Goal: Navigation & Orientation: Find specific page/section

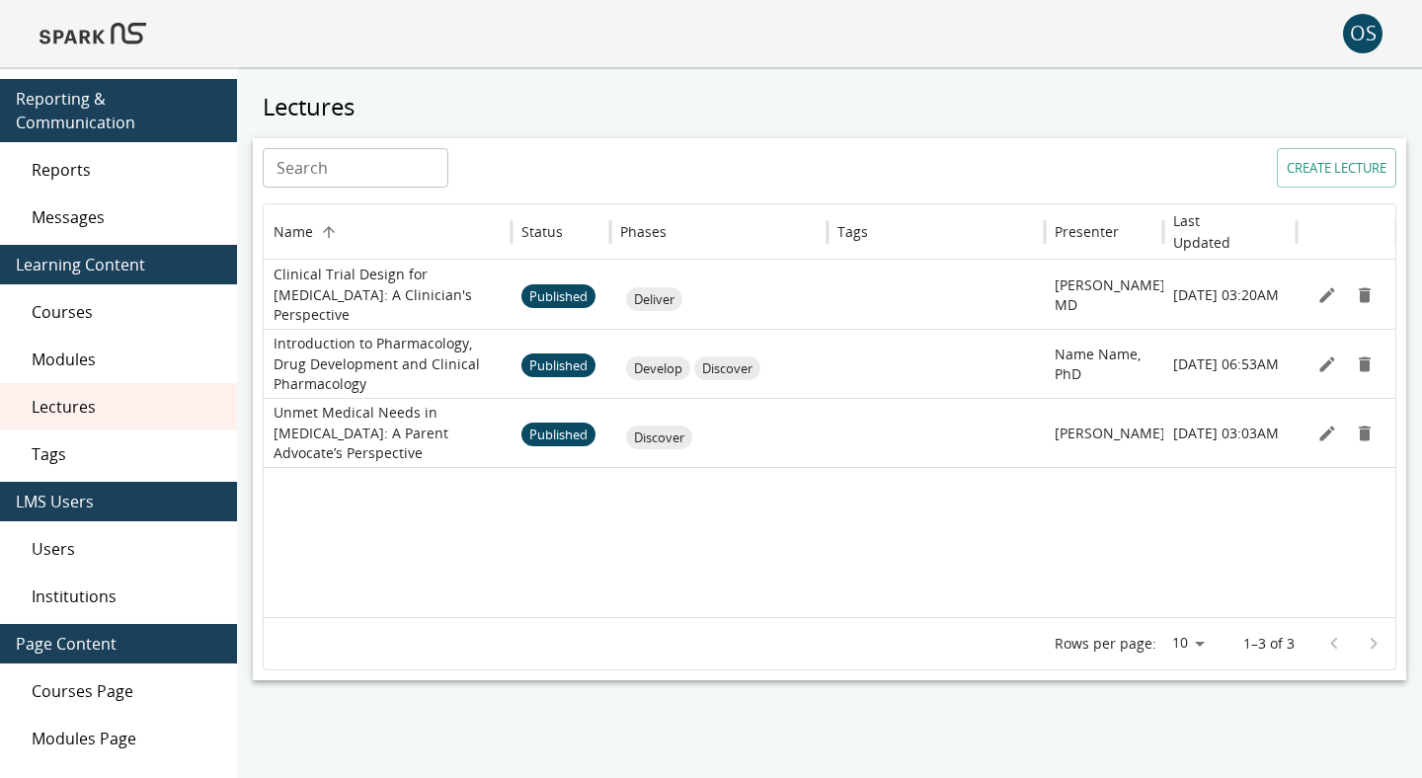
click at [104, 25] on img at bounding box center [93, 33] width 107 height 47
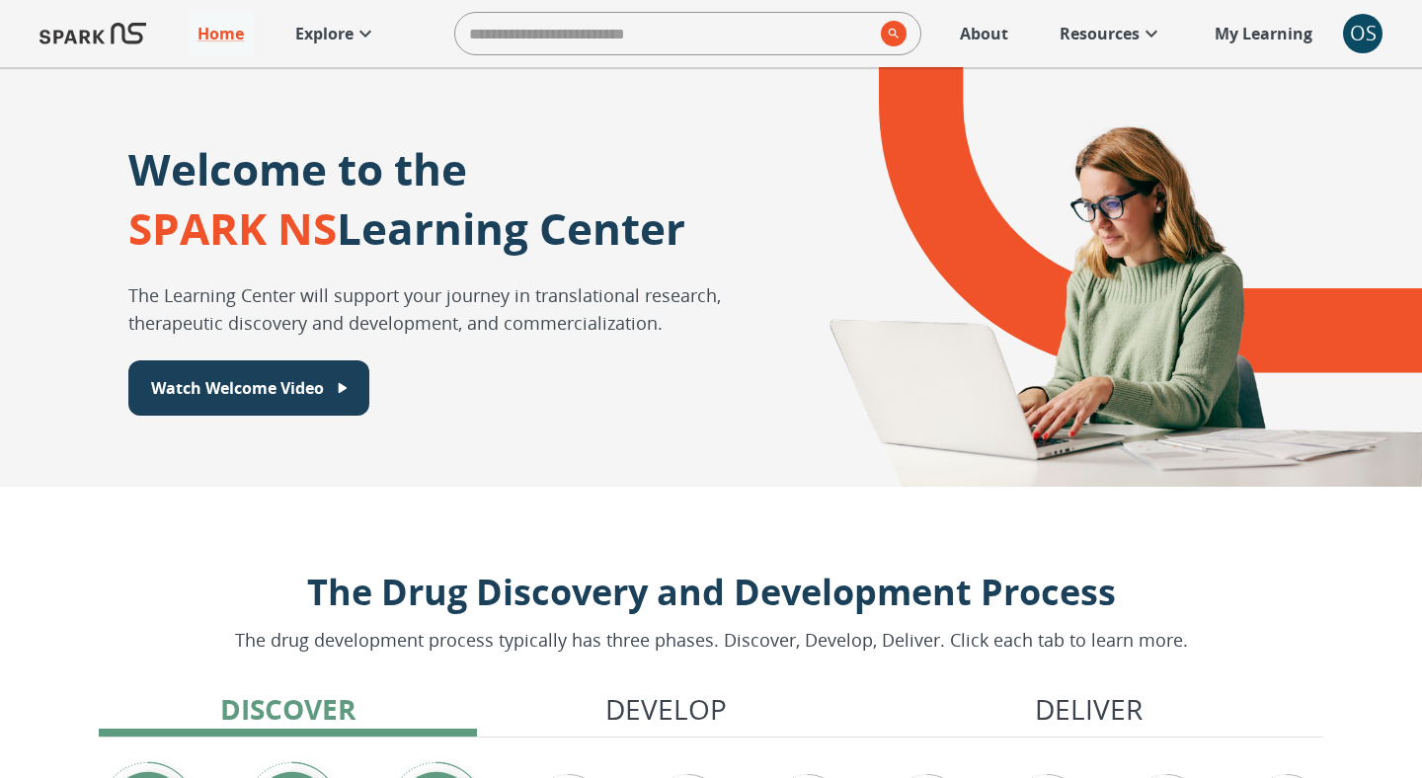
click at [321, 40] on p "Explore" at bounding box center [324, 34] width 58 height 24
click at [345, 42] on p "Explore" at bounding box center [324, 34] width 58 height 24
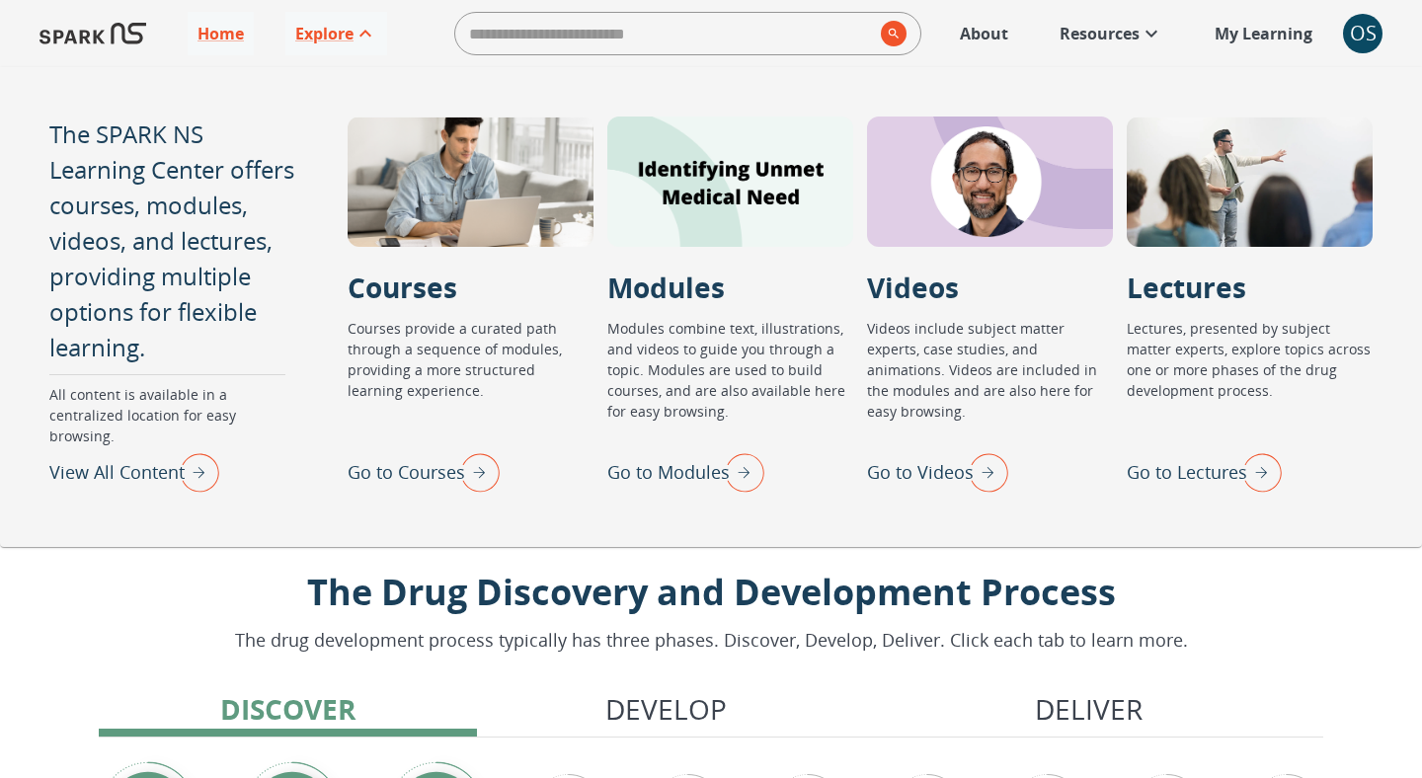
click at [201, 461] on img "View All Content" at bounding box center [194, 471] width 49 height 51
